Goal: Find contact information: Find contact information

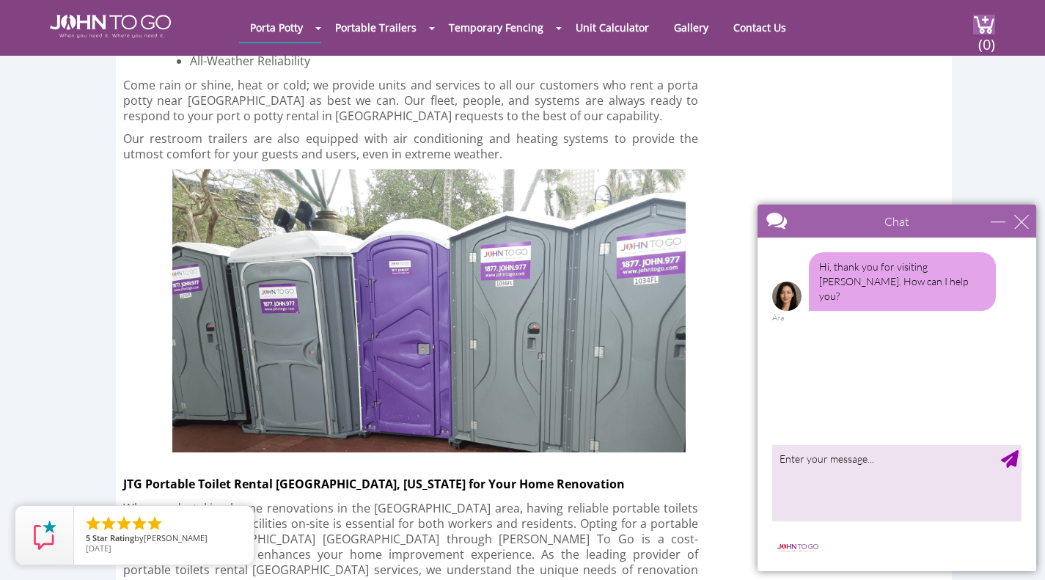
scroll to position [2640, 0]
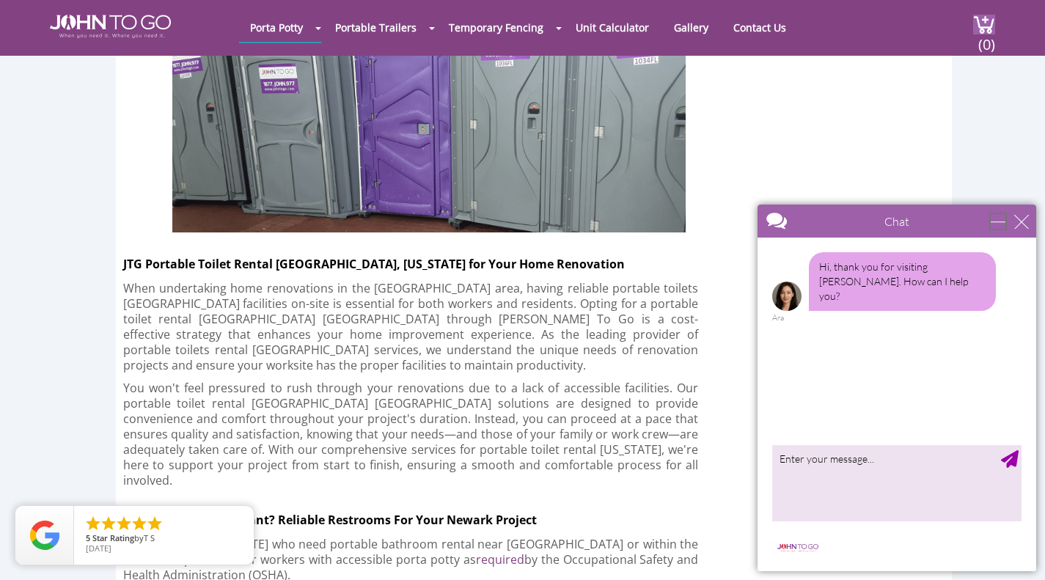
click at [997, 218] on div "minimize" at bounding box center [998, 221] width 15 height 15
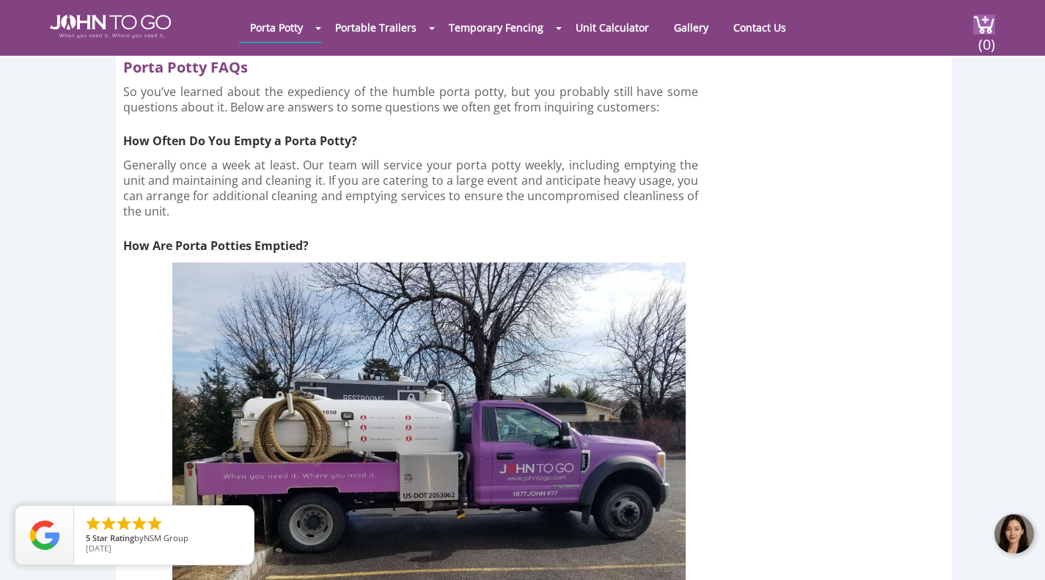
scroll to position [5061, 0]
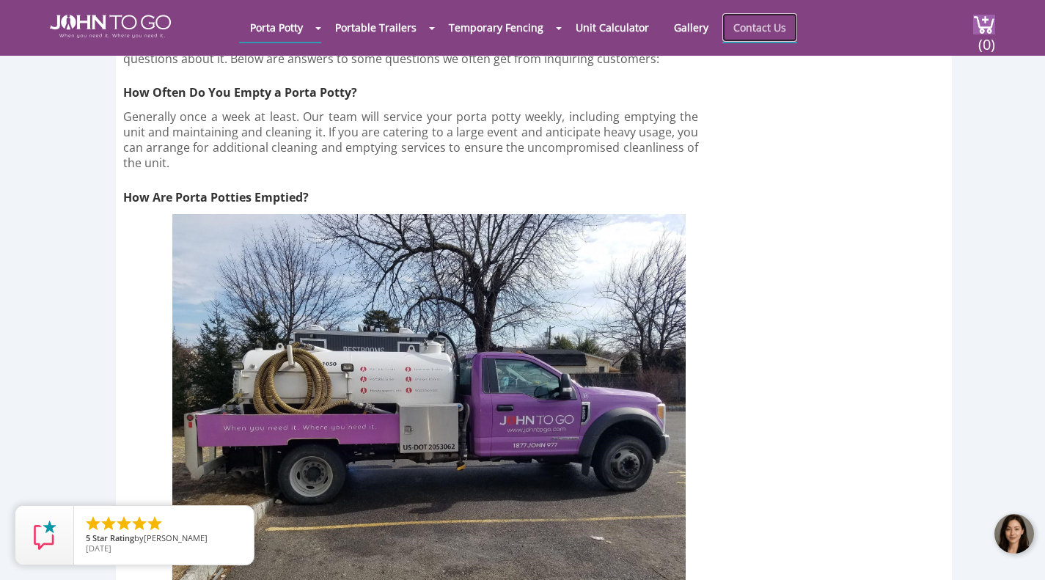
click at [747, 23] on link "Contact Us" at bounding box center [760, 27] width 75 height 29
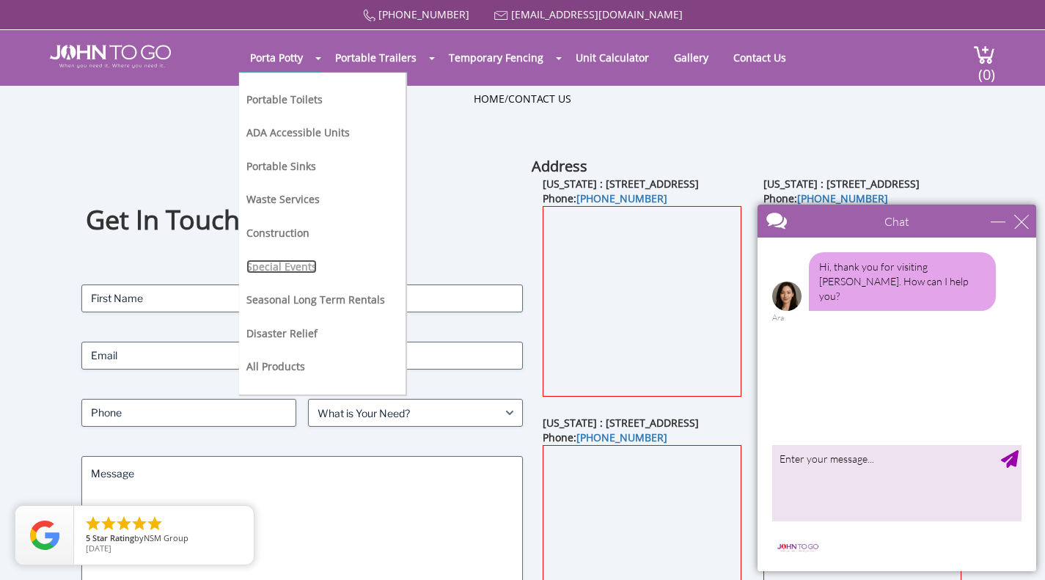
click at [268, 263] on link "Special Events" at bounding box center [282, 267] width 70 height 14
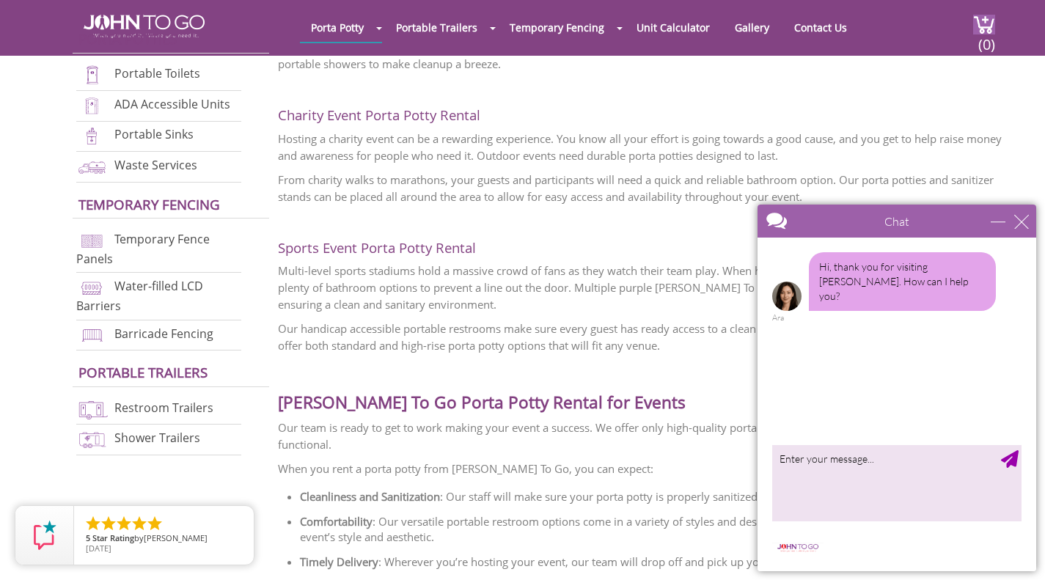
scroll to position [1394, 0]
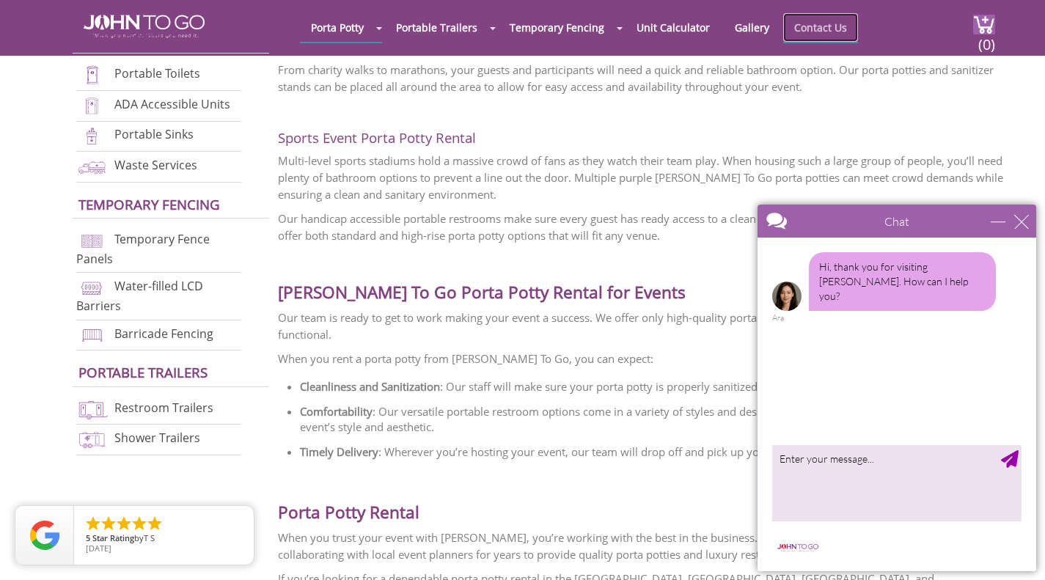
click at [817, 34] on link "Contact Us" at bounding box center [821, 27] width 75 height 29
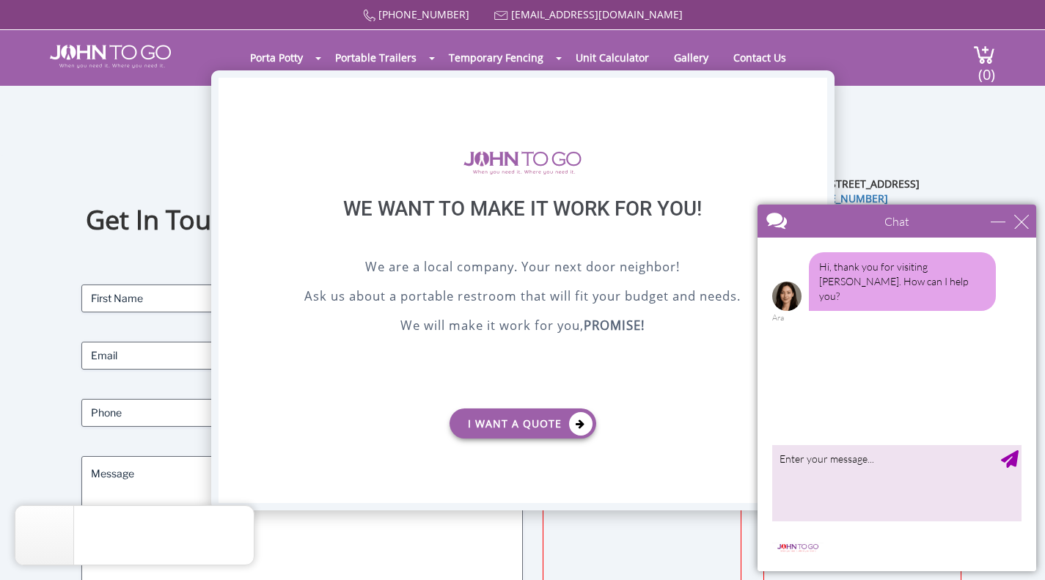
click at [814, 92] on div "X" at bounding box center [815, 90] width 23 height 25
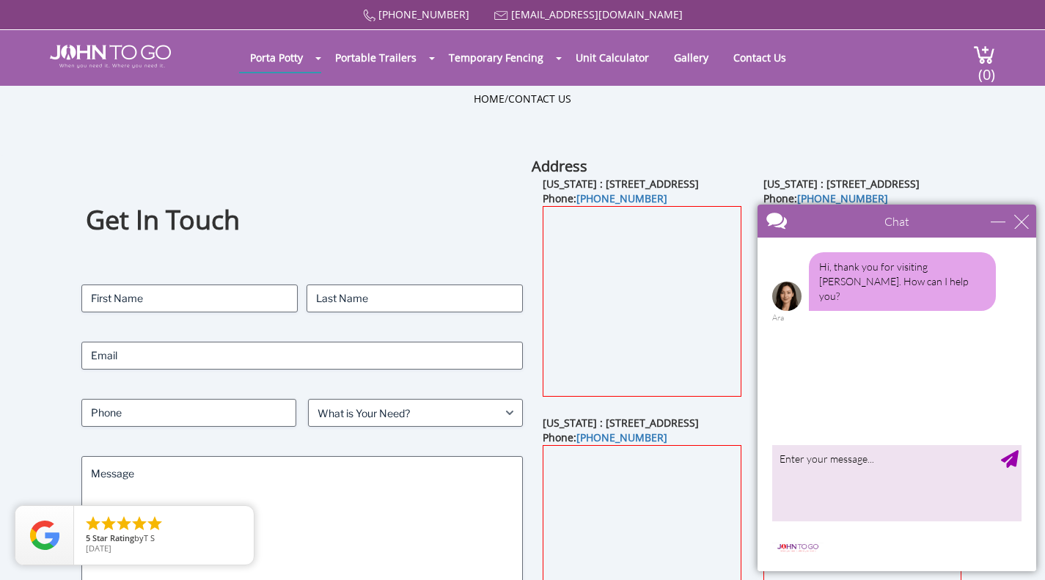
click at [990, 222] on div "Chat" at bounding box center [897, 221] width 279 height 33
click at [1002, 220] on div "minimize" at bounding box center [998, 221] width 15 height 15
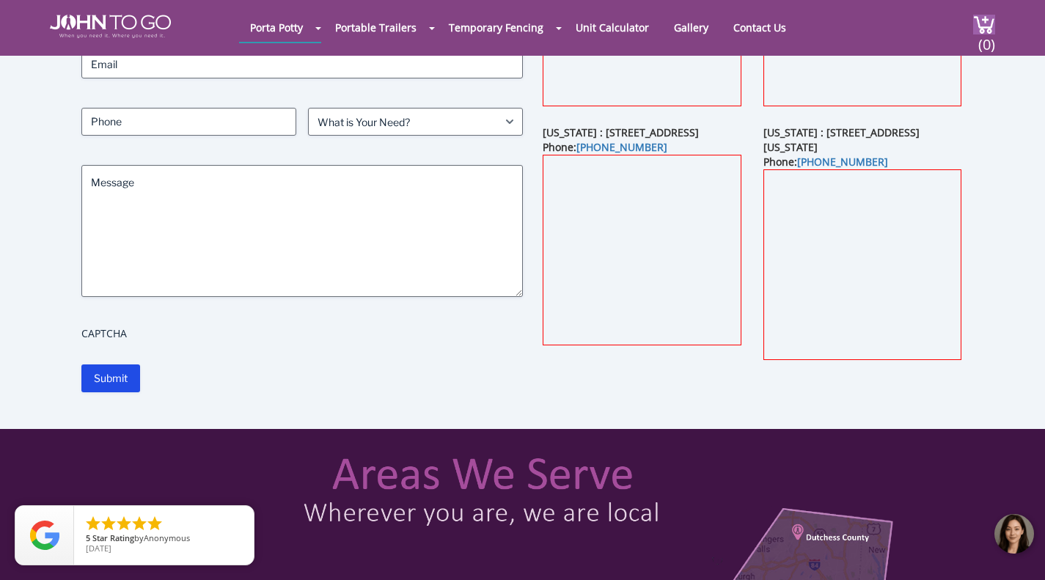
scroll to position [73, 0]
